Goal: Task Accomplishment & Management: Manage account settings

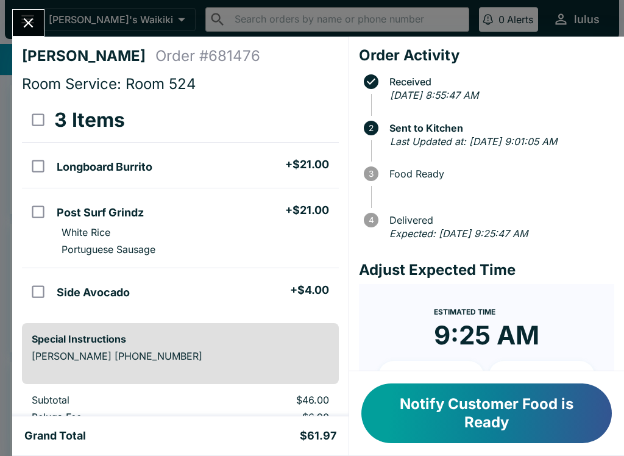
scroll to position [-1, 0]
click at [29, 18] on icon "Close" at bounding box center [28, 23] width 16 height 16
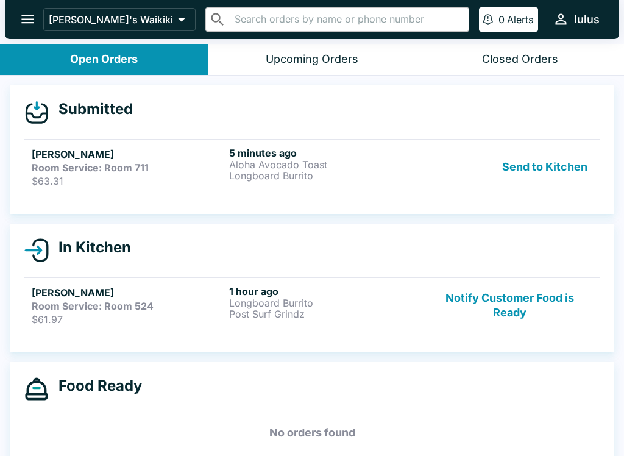
click at [233, 139] on link "[PERSON_NAME] Room Service: Room 711 $63.31 5 minutes ago Aloha Avocado Toast L…" at bounding box center [311, 166] width 575 height 55
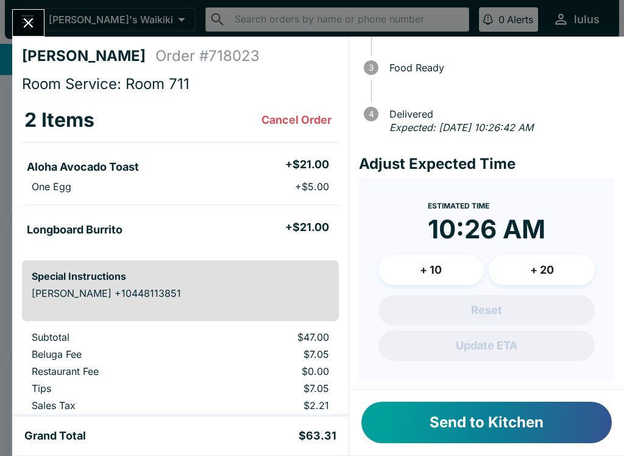
scroll to position [105, 0]
click at [316, 108] on button "Cancel Order" at bounding box center [296, 120] width 80 height 24
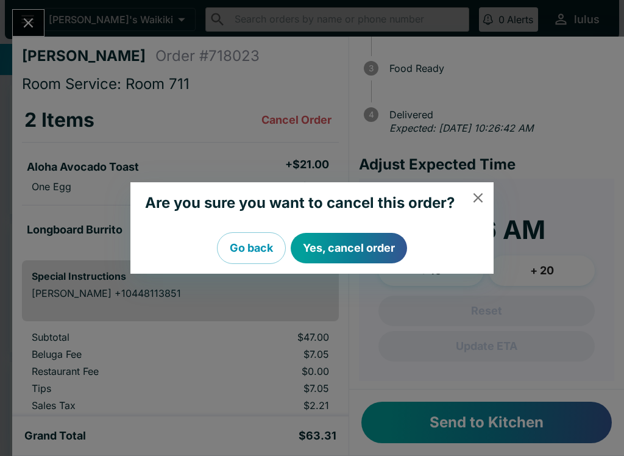
click at [476, 194] on icon "close" at bounding box center [478, 197] width 16 height 16
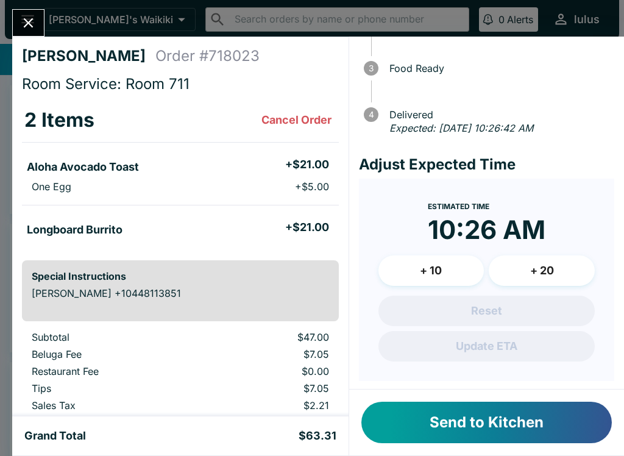
scroll to position [0, 0]
click at [31, 16] on icon "Close" at bounding box center [28, 23] width 16 height 16
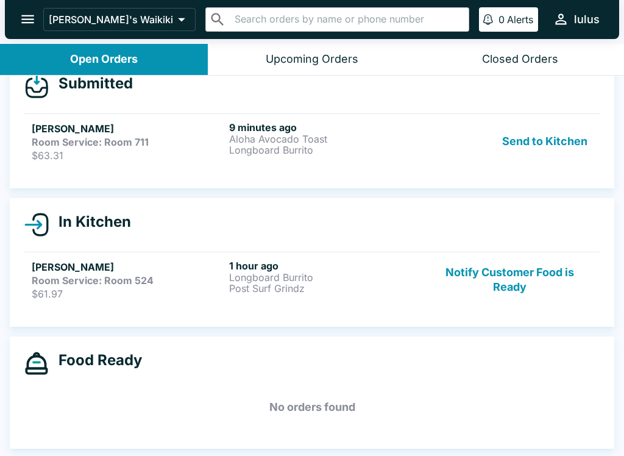
scroll to position [26, 0]
click at [377, 276] on p "Longboard Burrito" at bounding box center [325, 277] width 192 height 11
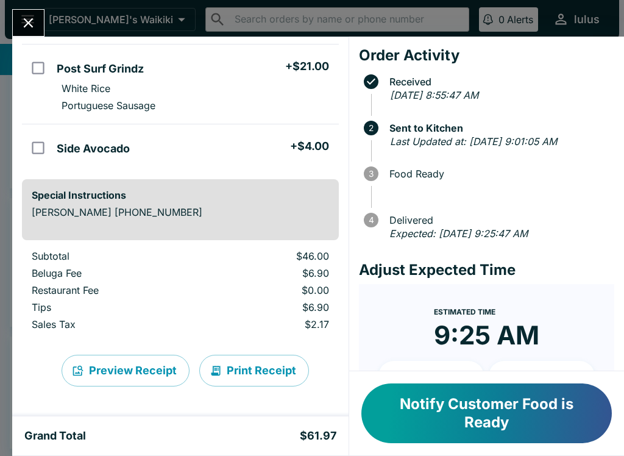
click at [29, 31] on icon "Close" at bounding box center [28, 23] width 16 height 16
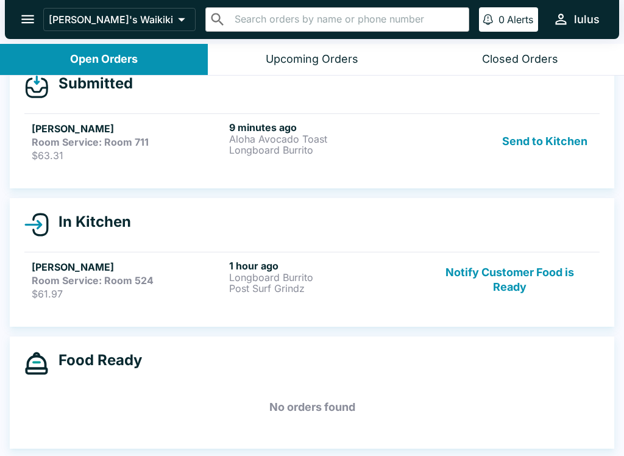
click at [529, 49] on button "Closed Orders" at bounding box center [520, 59] width 208 height 31
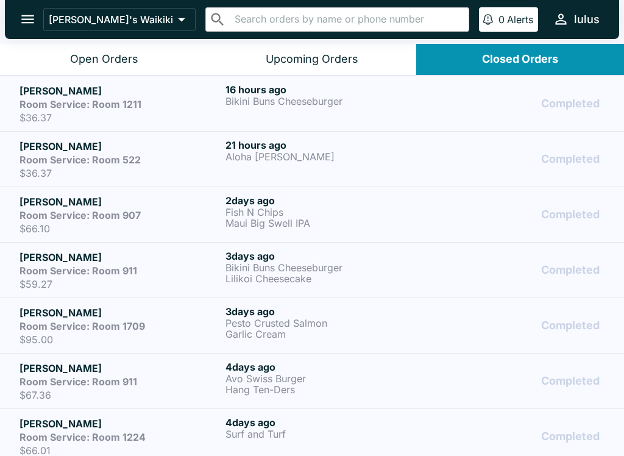
scroll to position [-5, 0]
click at [134, 57] on div "Open Orders" at bounding box center [104, 59] width 68 height 14
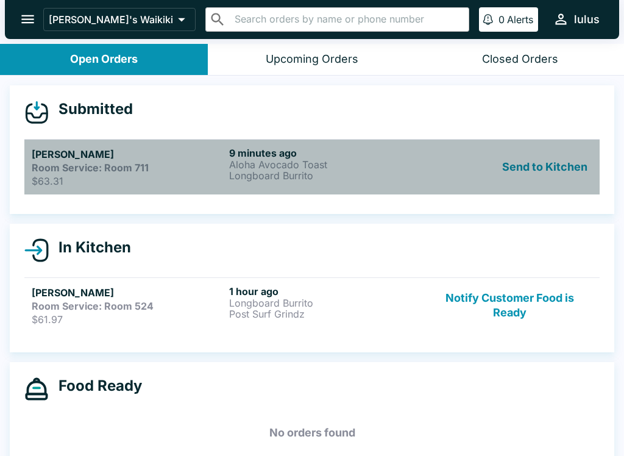
click at [442, 149] on div "Send to Kitchen" at bounding box center [509, 167] width 165 height 40
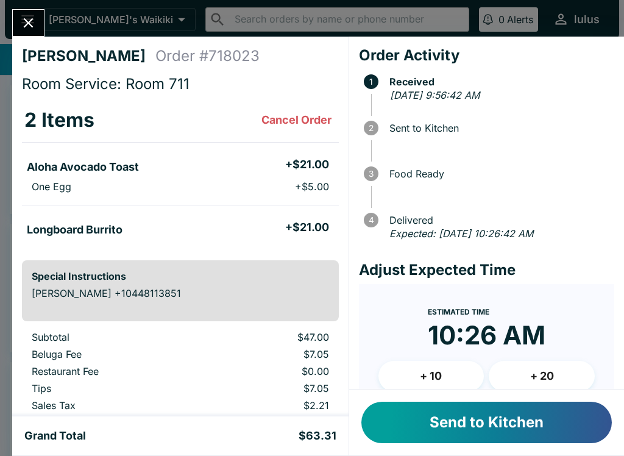
click at [473, 431] on button "Send to Kitchen" at bounding box center [486, 421] width 250 height 41
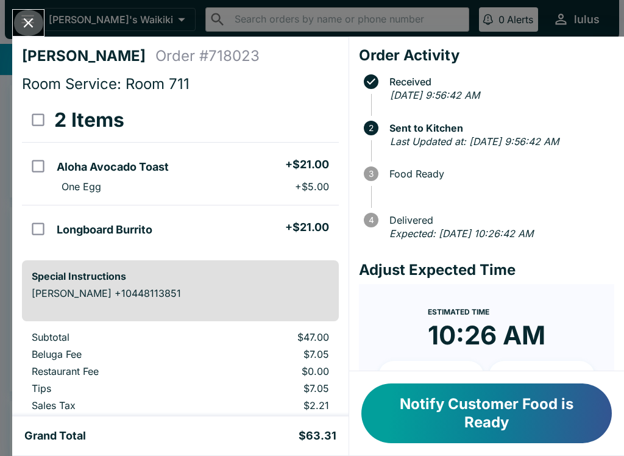
click at [29, 27] on icon "Close" at bounding box center [28, 23] width 16 height 16
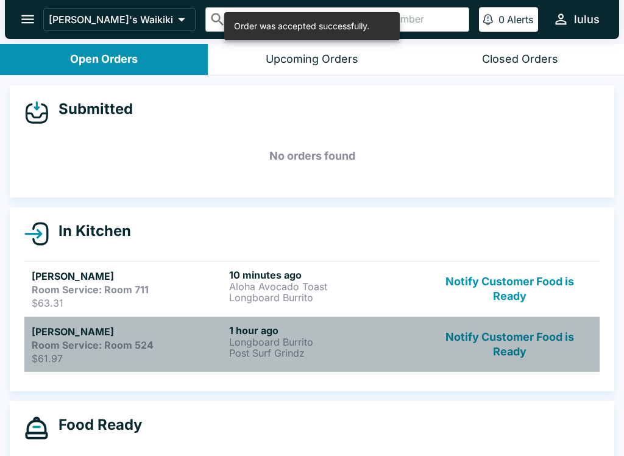
click at [376, 327] on h6 "1 hour ago" at bounding box center [325, 330] width 192 height 12
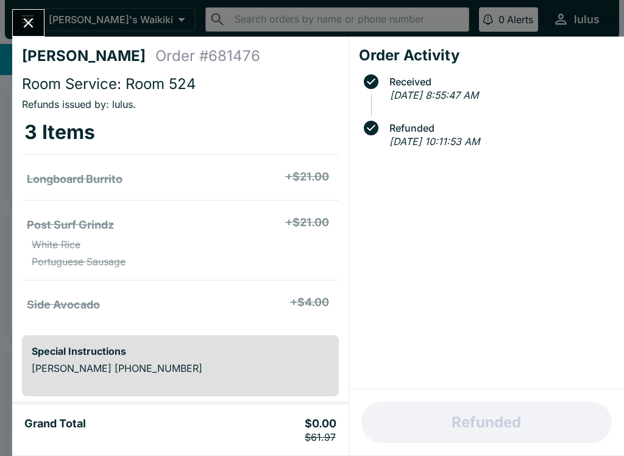
click at [38, 10] on div at bounding box center [28, 22] width 32 height 27
click at [32, 7] on div "[PERSON_NAME] Order # 681476 Room Service: Room 524 Refunds issued by: lulus . …" at bounding box center [312, 228] width 624 height 456
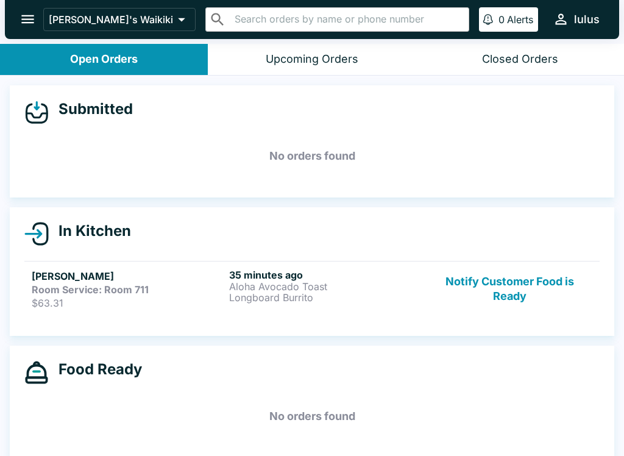
click at [30, 24] on icon "open drawer" at bounding box center [27, 19] width 16 height 16
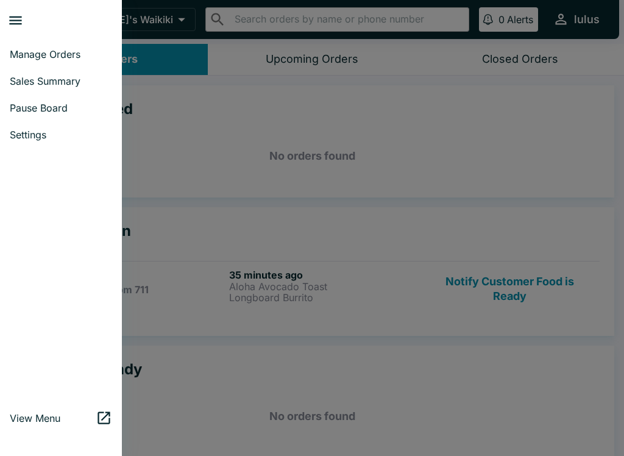
click at [343, 245] on div at bounding box center [312, 228] width 624 height 456
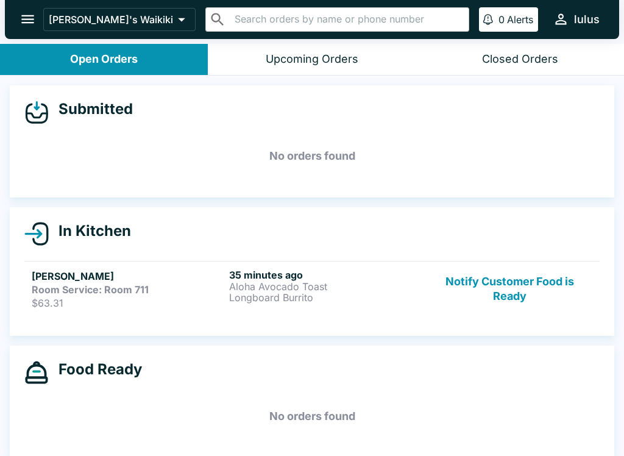
click at [389, 288] on p "Aloha Avocado Toast" at bounding box center [325, 286] width 192 height 11
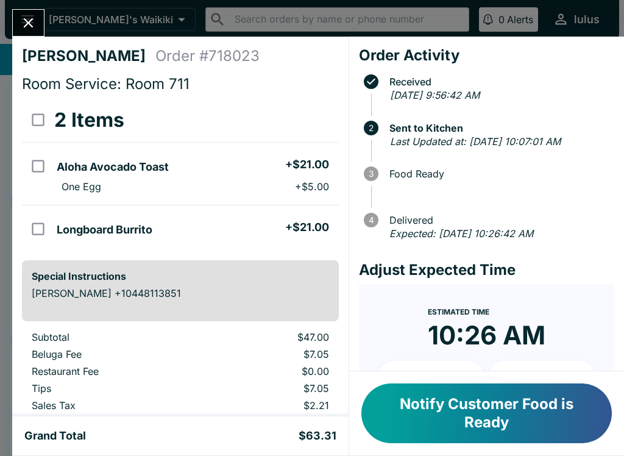
click at [499, 415] on button "Notify Customer Food is Ready" at bounding box center [486, 413] width 250 height 60
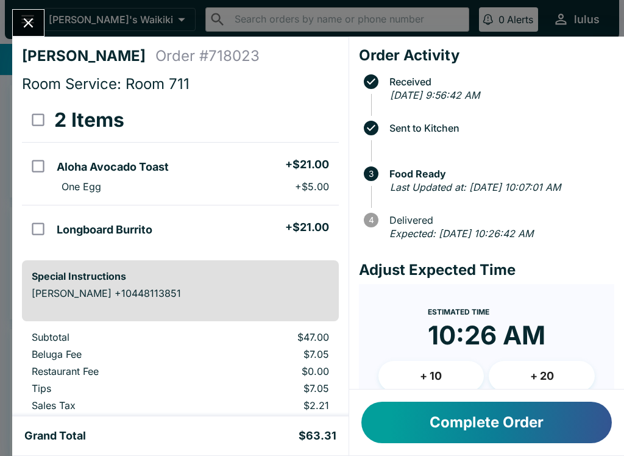
click at [499, 415] on button "Complete Order" at bounding box center [486, 421] width 250 height 41
click at [436, 435] on button "Complete Order" at bounding box center [486, 421] width 250 height 41
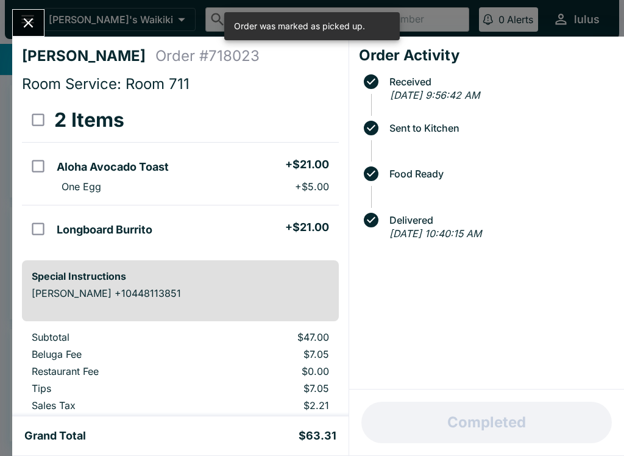
click at [428, 404] on div "Completed" at bounding box center [486, 422] width 275 height 66
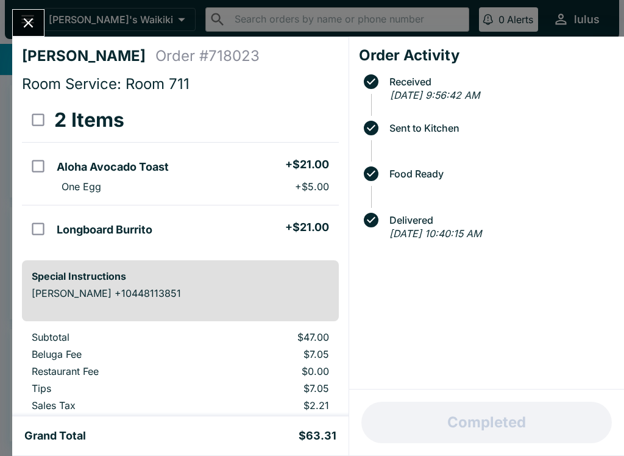
click at [35, 21] on icon "Close" at bounding box center [28, 23] width 16 height 16
